Goal: Information Seeking & Learning: Learn about a topic

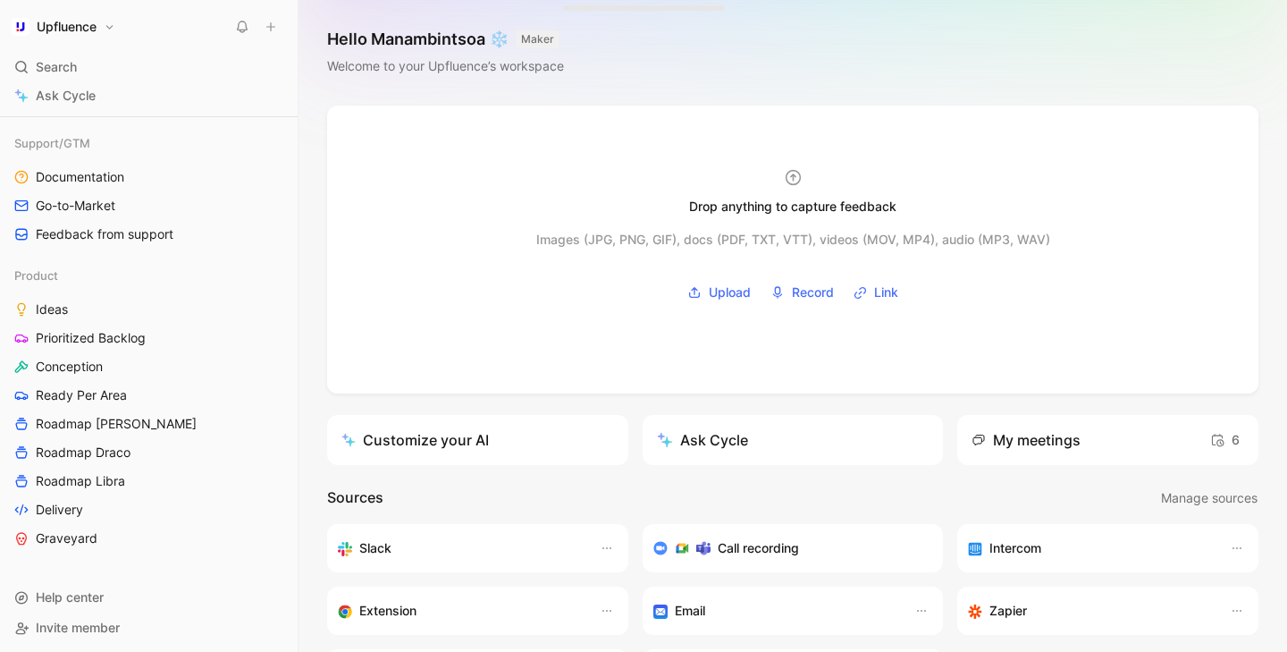
scroll to position [550, 0]
click at [129, 329] on span "Prioritized Backlog" at bounding box center [91, 335] width 110 height 18
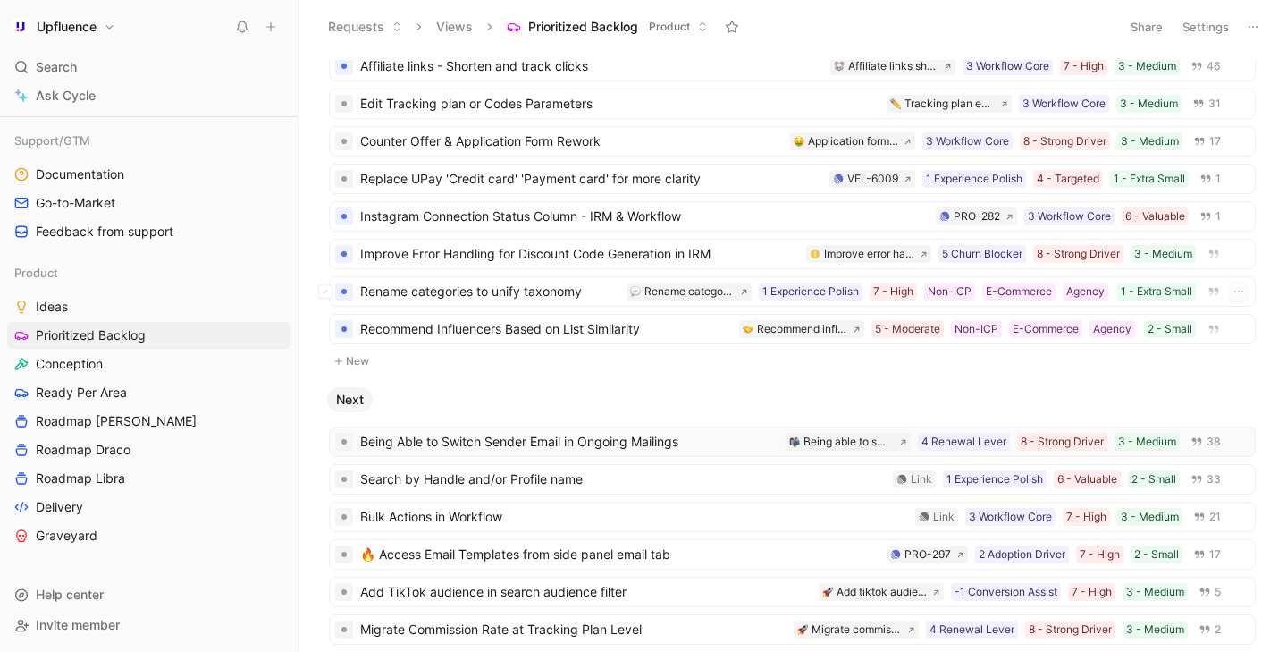
scroll to position [61, 0]
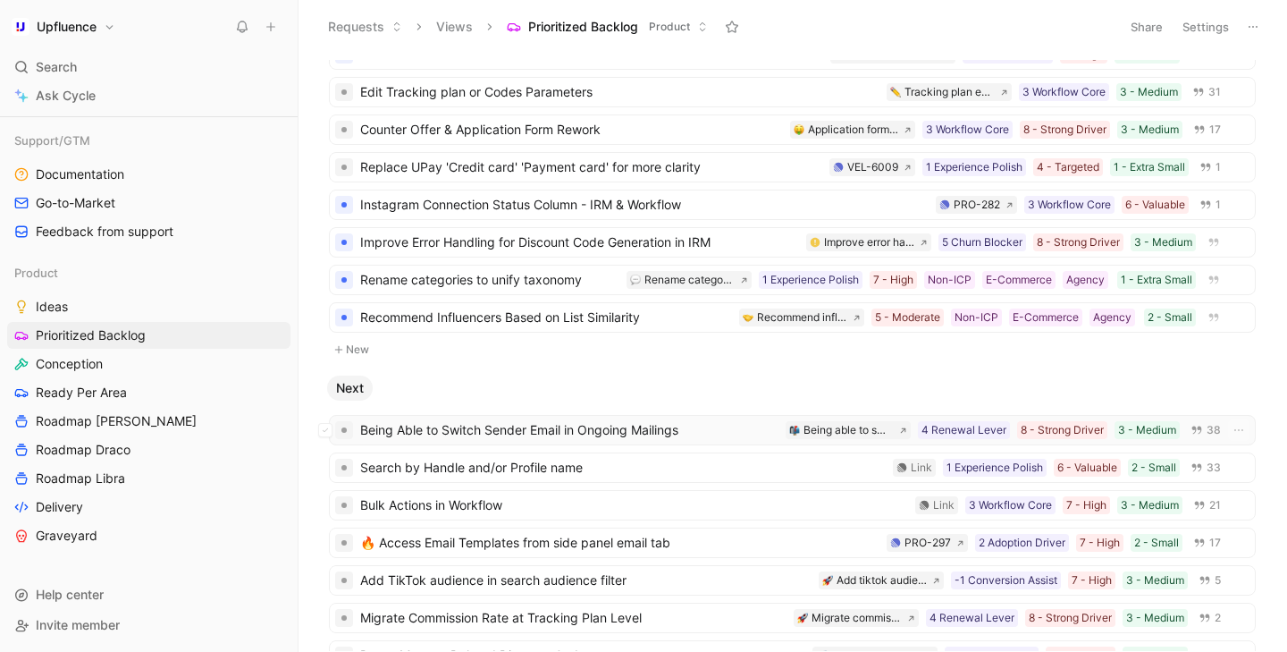
click at [452, 434] on span "Being Able to Switch Sender Email in Ongoing Mailings" at bounding box center [569, 429] width 418 height 21
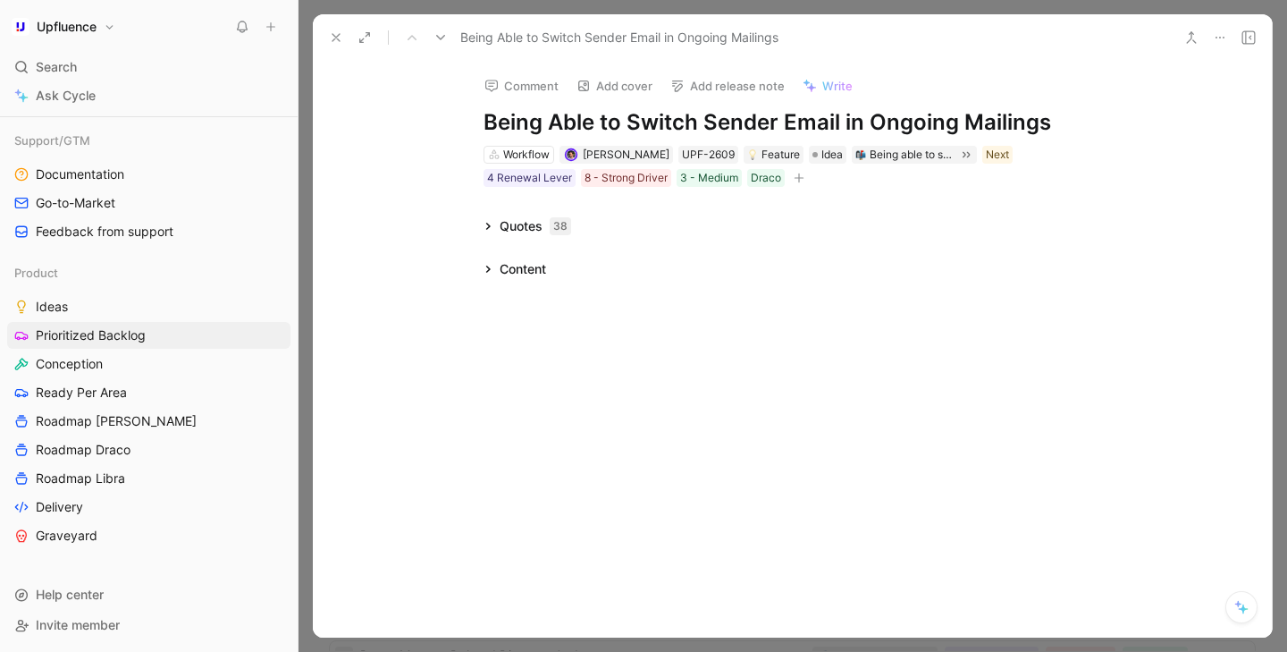
click at [452, 434] on div "Comment Add cover Add release note Write Being Able to Switch Sender Email in O…" at bounding box center [792, 349] width 959 height 577
click at [493, 227] on div "Quotes 38" at bounding box center [527, 225] width 102 height 21
